Goal: Task Accomplishment & Management: Manage account settings

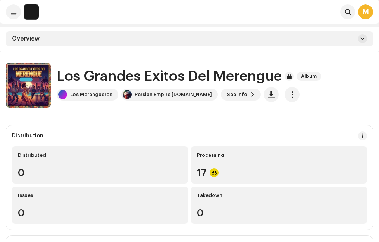
scroll to position [261, 0]
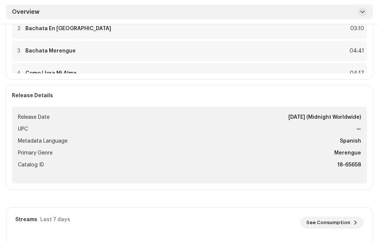
click at [31, 10] on span "Overview" at bounding box center [26, 12] width 28 height 6
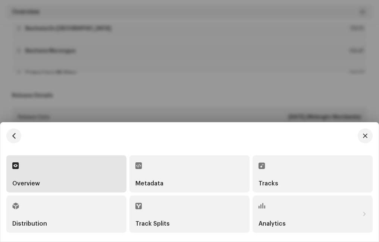
click at [83, 175] on div "Overview" at bounding box center [66, 173] width 108 height 25
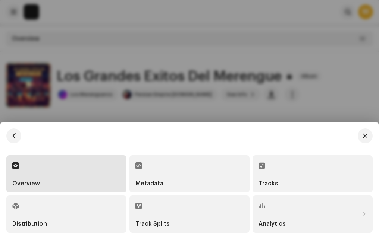
click at [132, 52] on div at bounding box center [189, 121] width 379 height 242
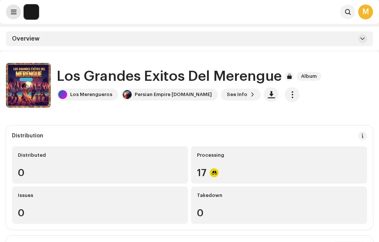
click at [12, 10] on span at bounding box center [14, 12] width 6 height 6
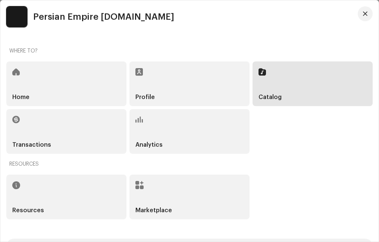
click at [162, 124] on div "Analytics" at bounding box center [189, 131] width 120 height 45
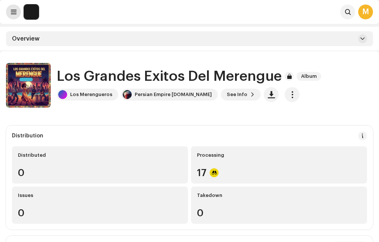
click at [12, 10] on span at bounding box center [14, 12] width 6 height 6
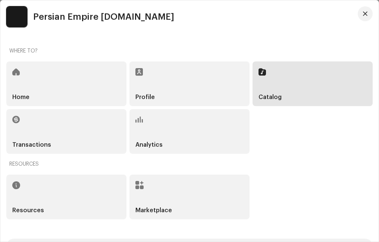
click at [20, 14] on img at bounding box center [16, 16] width 21 height 21
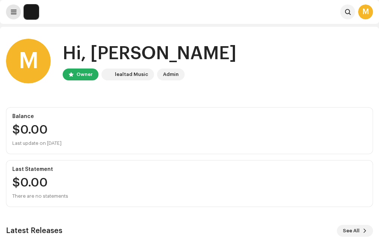
click at [11, 13] on span at bounding box center [14, 12] width 6 height 6
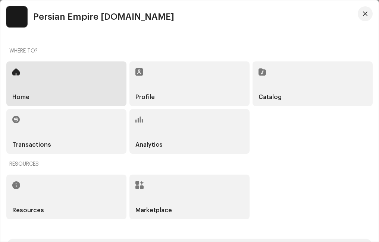
click at [164, 132] on div "Analytics" at bounding box center [189, 131] width 120 height 45
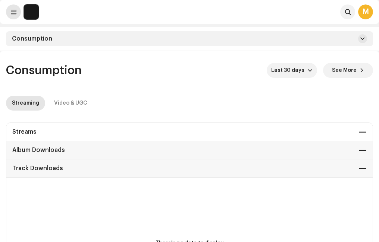
click at [12, 10] on span at bounding box center [14, 12] width 6 height 6
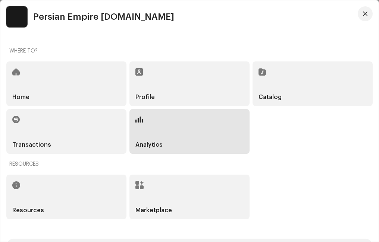
click at [285, 88] on div "Catalog" at bounding box center [312, 83] width 120 height 45
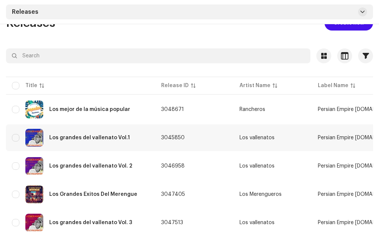
scroll to position [10, 0]
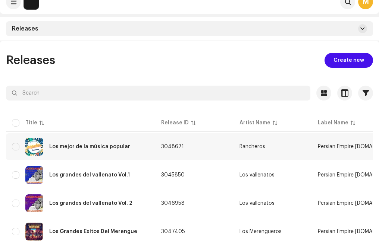
click at [83, 146] on div "Los mejor de la música popular" at bounding box center [89, 146] width 81 height 5
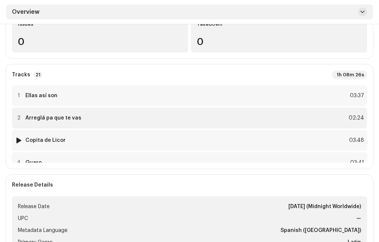
scroll to position [171, 0]
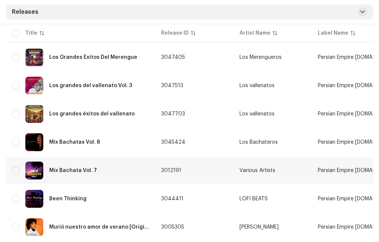
scroll to position [236, 0]
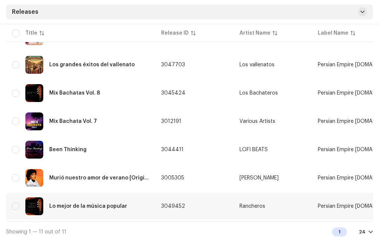
click at [110, 202] on div "Lo mejor de la música popular" at bounding box center [80, 207] width 137 height 18
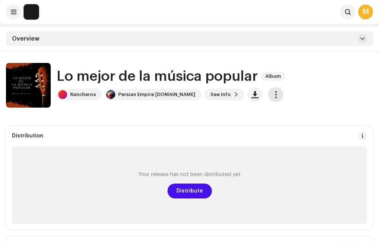
click at [272, 95] on span "button" at bounding box center [275, 95] width 7 height 6
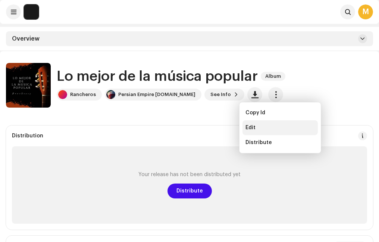
click at [258, 127] on div "Edit" at bounding box center [279, 128] width 69 height 6
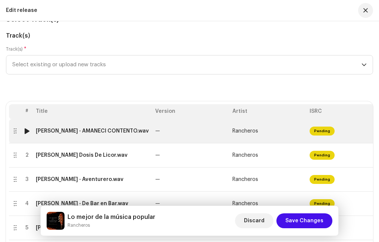
scroll to position [112, 0]
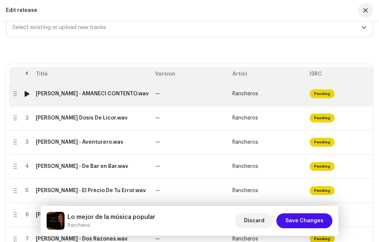
click at [215, 98] on td "—" at bounding box center [190, 94] width 77 height 24
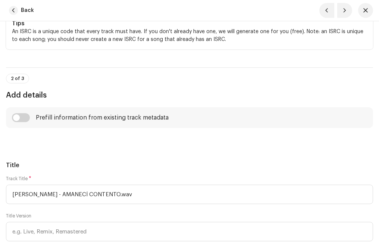
scroll to position [298, 0]
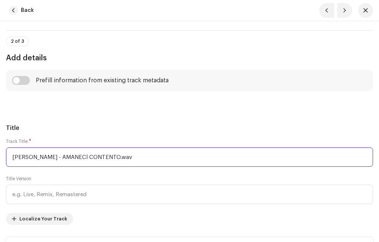
click at [154, 158] on input "JHON ALEX CASTAÑO - AMANECÍ CONTENTO.wav" at bounding box center [189, 157] width 367 height 19
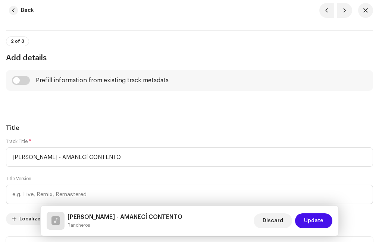
click at [135, 126] on h5 "Title" at bounding box center [189, 128] width 367 height 9
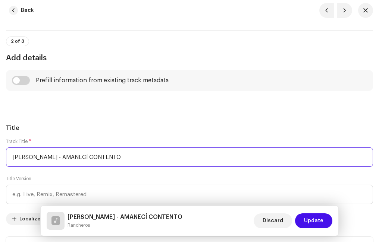
click at [74, 158] on input "JHON ALEX CASTAÑO - AMANECÍ CONTENTO" at bounding box center [189, 157] width 367 height 19
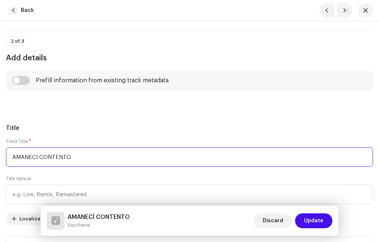
type input "AMANECÍ CONTENTO"
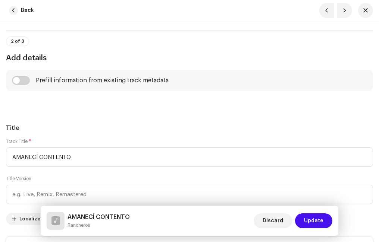
click at [97, 133] on div "Title Track Title * AMANECÍ CONTENTO Title Version Localize Your Track Do not i…" at bounding box center [189, 190] width 367 height 133
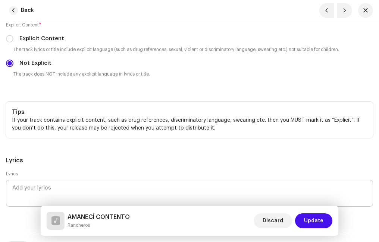
scroll to position [1677, 0]
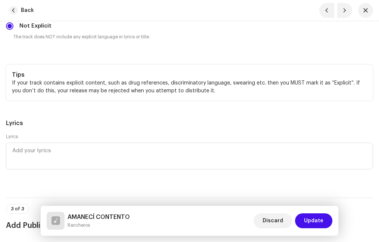
drag, startPoint x: 313, startPoint y: 217, endPoint x: 309, endPoint y: 201, distance: 17.4
click at [313, 217] on span "Update" at bounding box center [313, 221] width 19 height 15
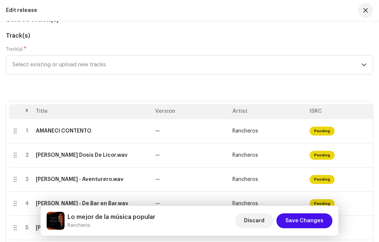
scroll to position [0, 0]
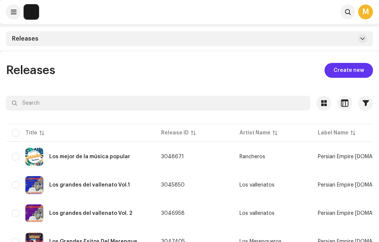
click at [339, 69] on span "Create new" at bounding box center [348, 70] width 31 height 15
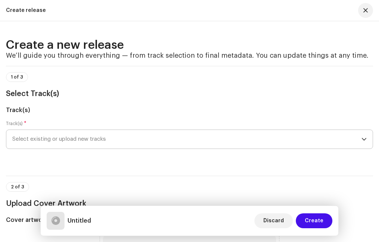
click at [56, 137] on span "Select existing or upload new tracks" at bounding box center [186, 139] width 349 height 19
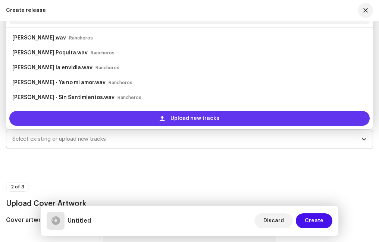
scroll to position [12, 0]
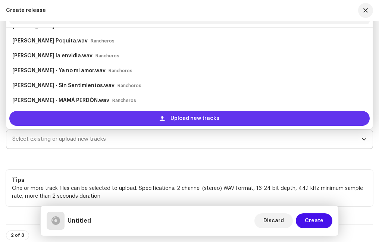
click at [181, 116] on span "Upload new tracks" at bounding box center [194, 118] width 49 height 15
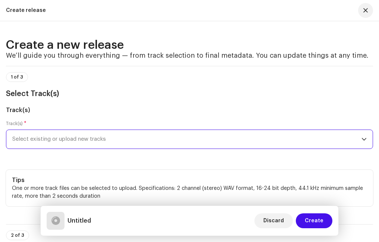
click at [95, 138] on span "Select existing or upload new tracks" at bounding box center [186, 139] width 349 height 19
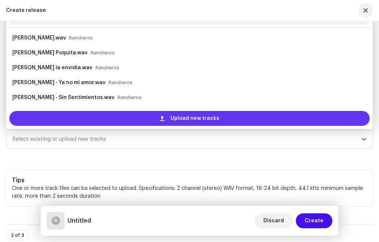
click at [140, 118] on div "Upload new tracks" at bounding box center [189, 118] width 360 height 15
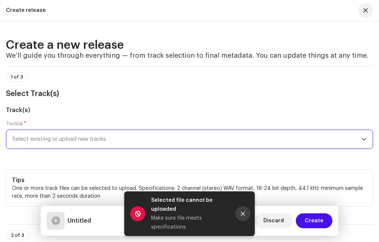
click at [241, 211] on icon "Close" at bounding box center [242, 213] width 5 height 5
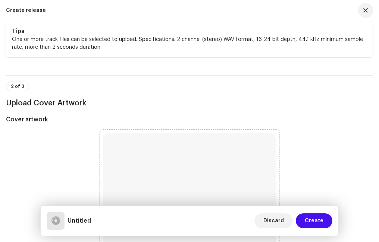
scroll to position [0, 0]
